Goal: Information Seeking & Learning: Learn about a topic

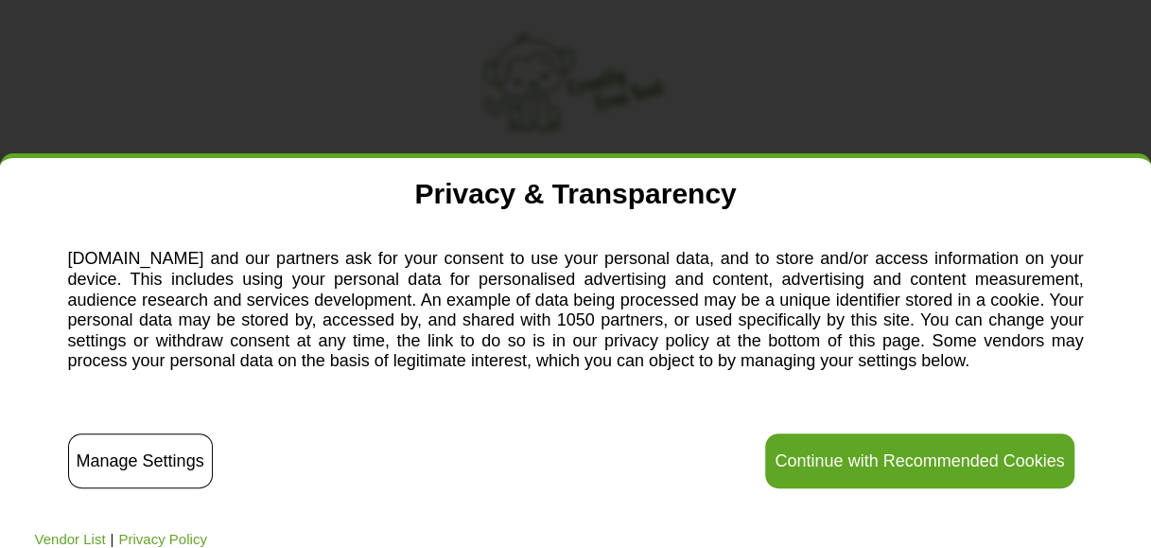
click at [956, 467] on button "Continue with Recommended Cookies" at bounding box center [919, 460] width 308 height 55
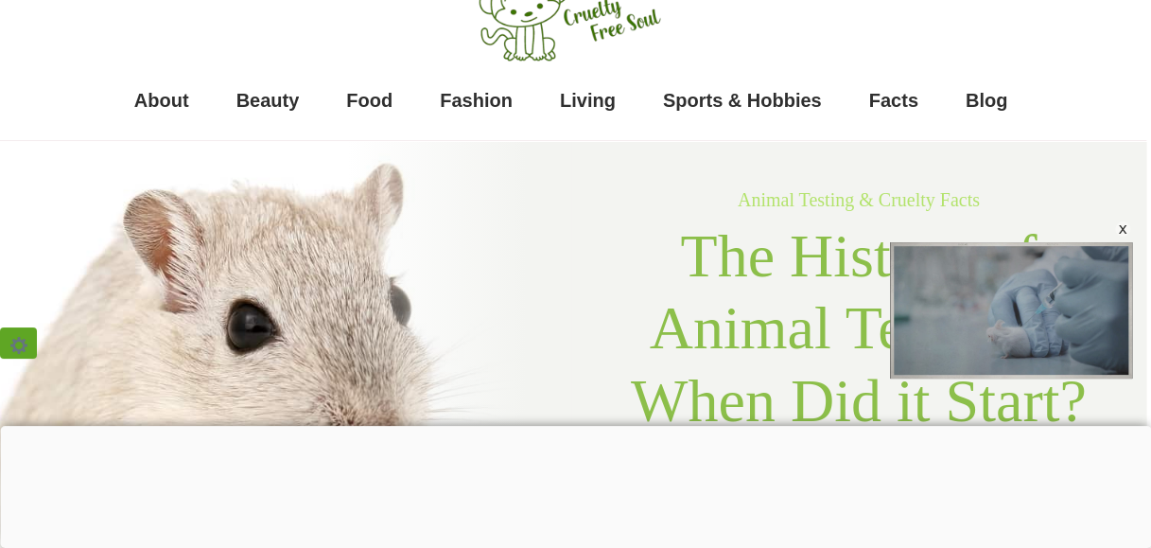
scroll to position [0, 5]
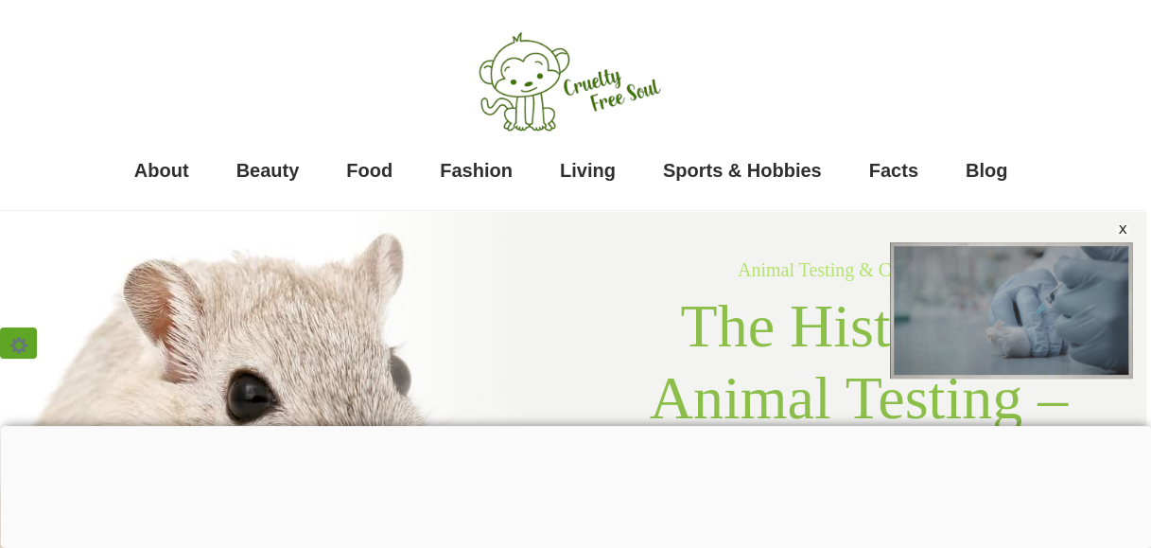
click at [340, 58] on div "About Beauty Food Fashion Living Sports & Hobbies Facts Blog" at bounding box center [570, 100] width 1113 height 182
